Goal: Check status

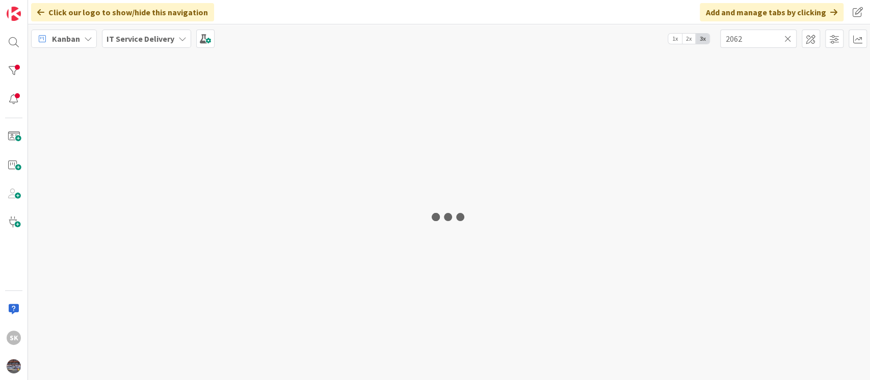
type input "2062"
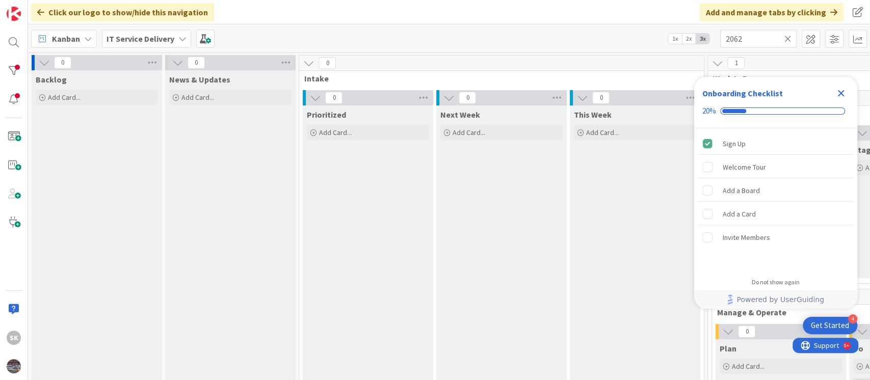
click at [841, 93] on icon "Close Checklist" at bounding box center [841, 93] width 7 height 7
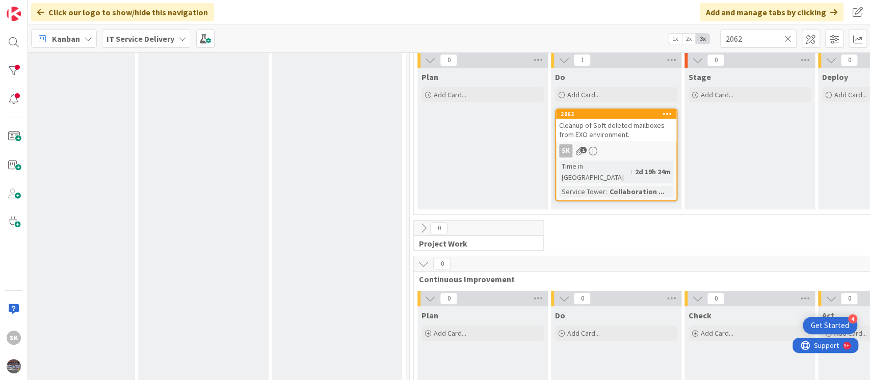
scroll to position [357, 298]
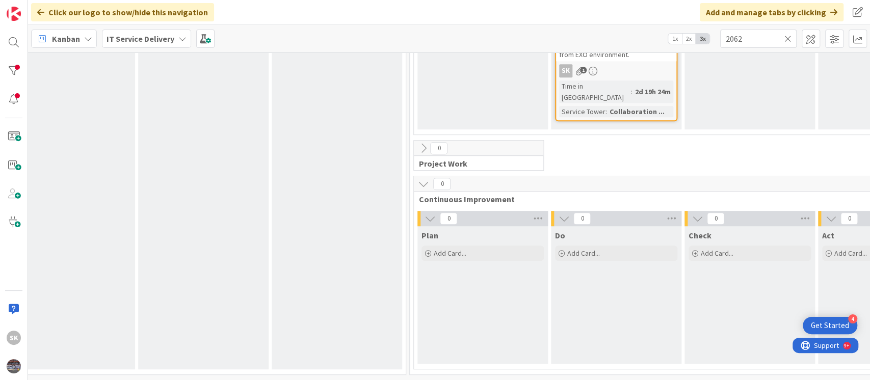
click at [631, 86] on span ":" at bounding box center [632, 91] width 2 height 11
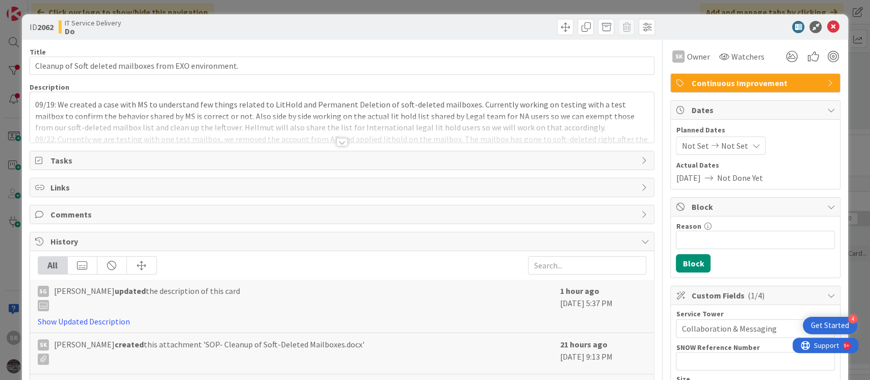
click at [337, 141] on div at bounding box center [341, 142] width 11 height 8
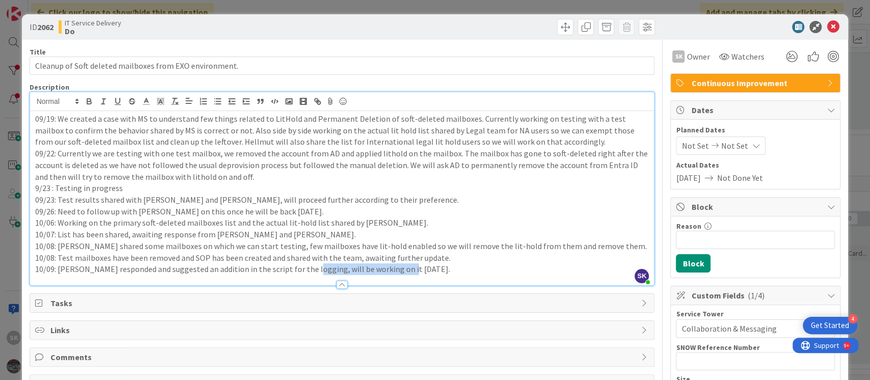
drag, startPoint x: 303, startPoint y: 270, endPoint x: 414, endPoint y: 269, distance: 111.6
click at [414, 269] on p "10/09: [PERSON_NAME] responded and suggested an addition in the script for the …" at bounding box center [342, 269] width 614 height 12
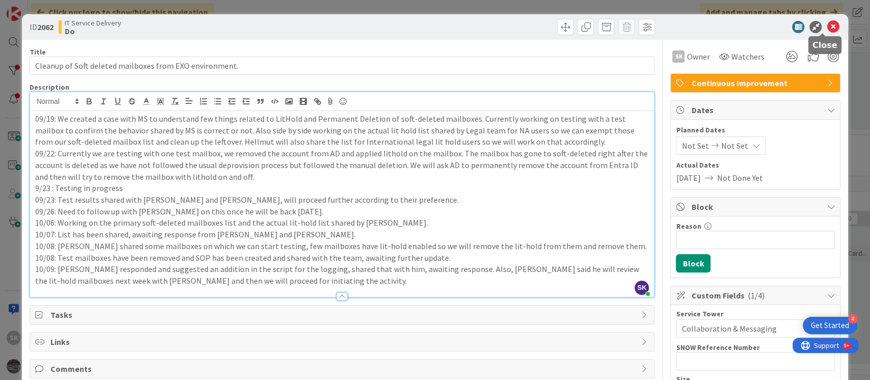
click at [826, 28] on icon at bounding box center [832, 27] width 12 height 12
